Goal: Task Accomplishment & Management: Manage account settings

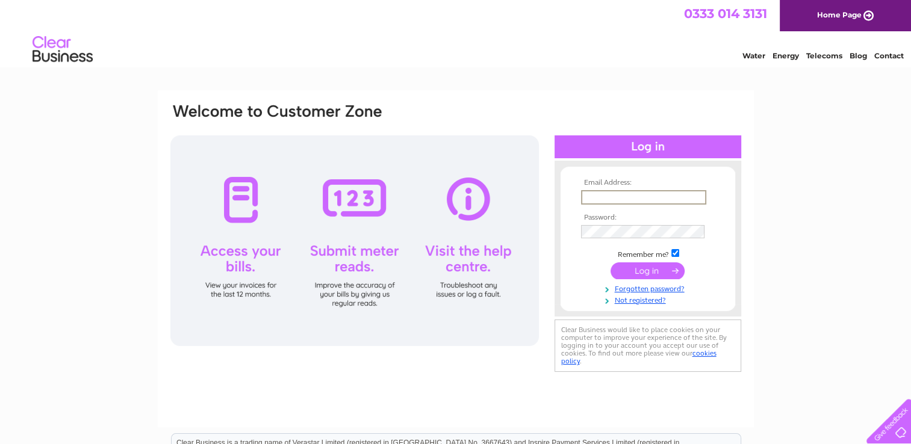
click at [685, 194] on input "text" at bounding box center [643, 197] width 125 height 14
type input "info@nithhotel.co.uk"
click at [611, 262] on input "submit" at bounding box center [648, 270] width 74 height 17
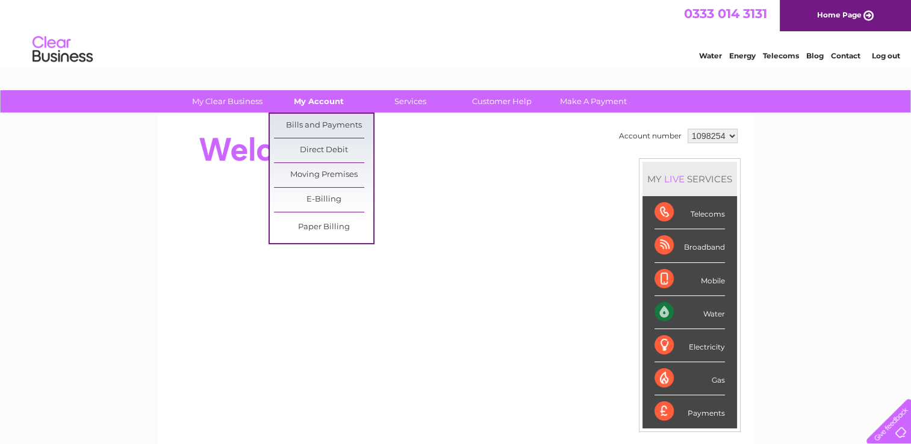
click at [320, 97] on link "My Account" at bounding box center [318, 101] width 99 height 22
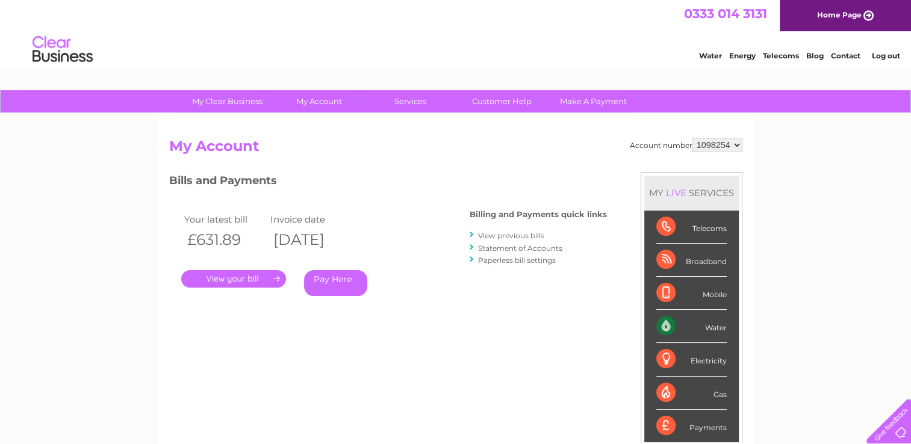
click at [538, 238] on link "View previous bills" at bounding box center [511, 235] width 66 height 9
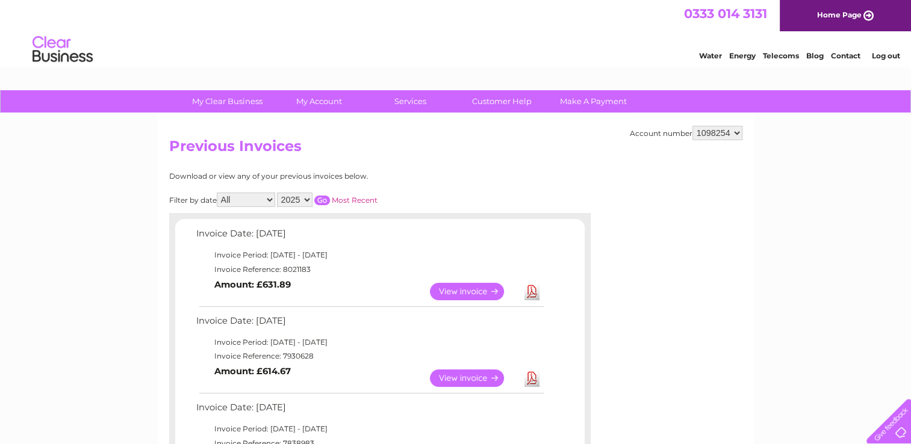
click at [534, 377] on link "Download" at bounding box center [531, 378] width 15 height 17
